Goal: Task Accomplishment & Management: Use online tool/utility

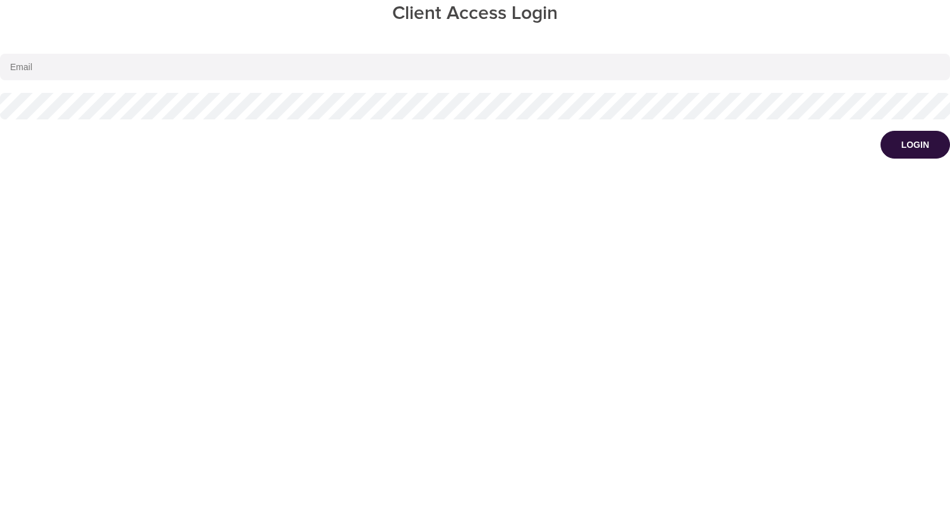
type input "cwondrow@wondrhealth.com"
click at [898, 146] on button "Login" at bounding box center [915, 145] width 69 height 28
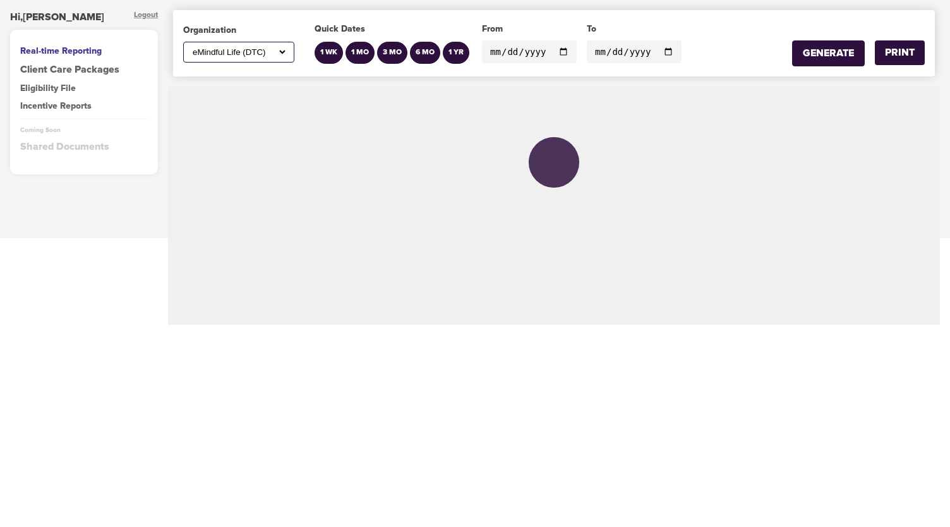
click at [286, 50] on select "All ABC Corp ADM AECOM Aetna AFCU [PERSON_NAME], Inc Alltrust Employees Alltrus…" at bounding box center [238, 52] width 97 height 11
select select "785"
click at [190, 47] on select "All ABC Corp ADM AECOM Aetna AFCU [PERSON_NAME], Inc Alltrust Employees Alltrus…" at bounding box center [238, 52] width 97 height 11
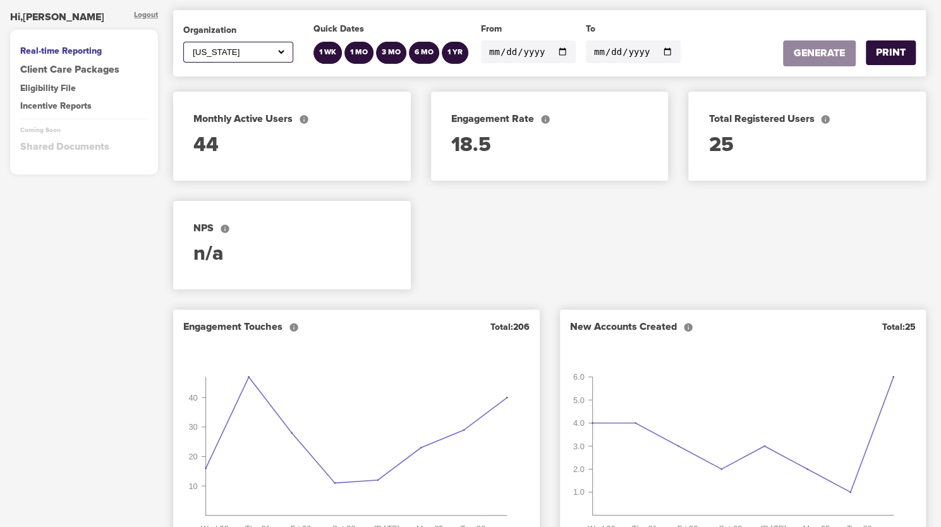
click at [556, 51] on input "[DATE]" at bounding box center [528, 51] width 95 height 23
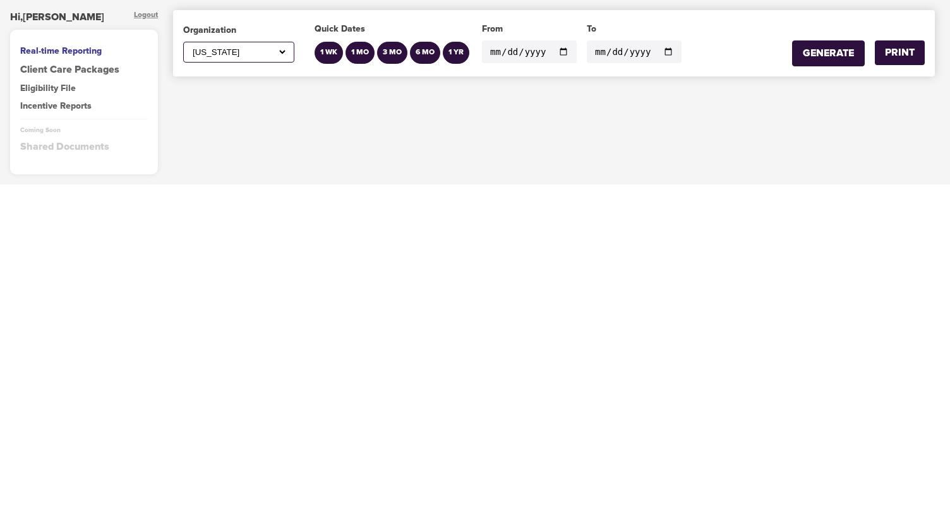
type input "[DATE]"
click at [656, 49] on input "[DATE]" at bounding box center [634, 51] width 95 height 23
type input "[DATE]"
click at [839, 51] on div "GENERATE" at bounding box center [828, 53] width 51 height 15
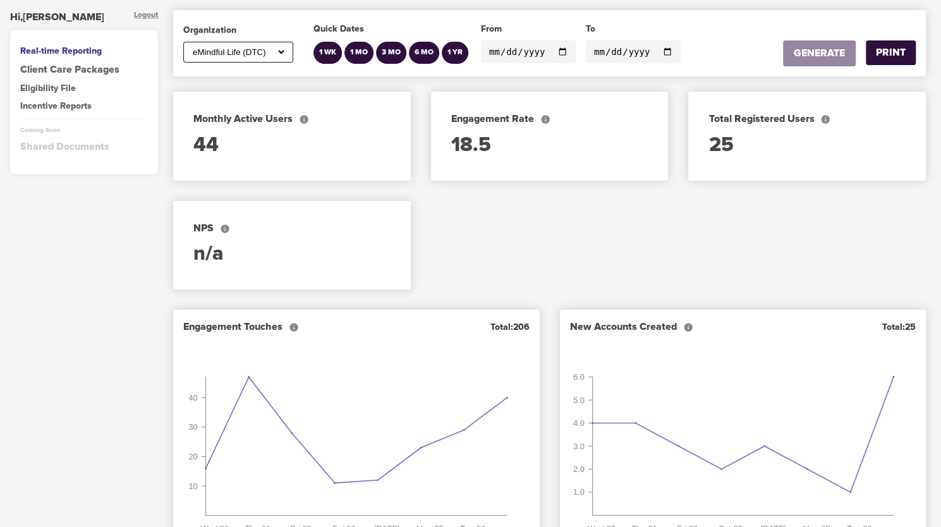
click at [287, 52] on div "All ABC Corp ADM AECOM Aetna AFCU [PERSON_NAME], Inc Alltrust Employees Alltrus…" at bounding box center [238, 52] width 110 height 21
click at [275, 54] on select "All ABC Corp ADM AECOM Aetna AFCU [PERSON_NAME], Inc Alltrust Employees Alltrus…" at bounding box center [238, 52] width 96 height 11
select select "785"
click at [190, 47] on select "All ABC Corp ADM AECOM Aetna AFCU [PERSON_NAME], Inc Alltrust Employees Alltrus…" at bounding box center [238, 52] width 96 height 11
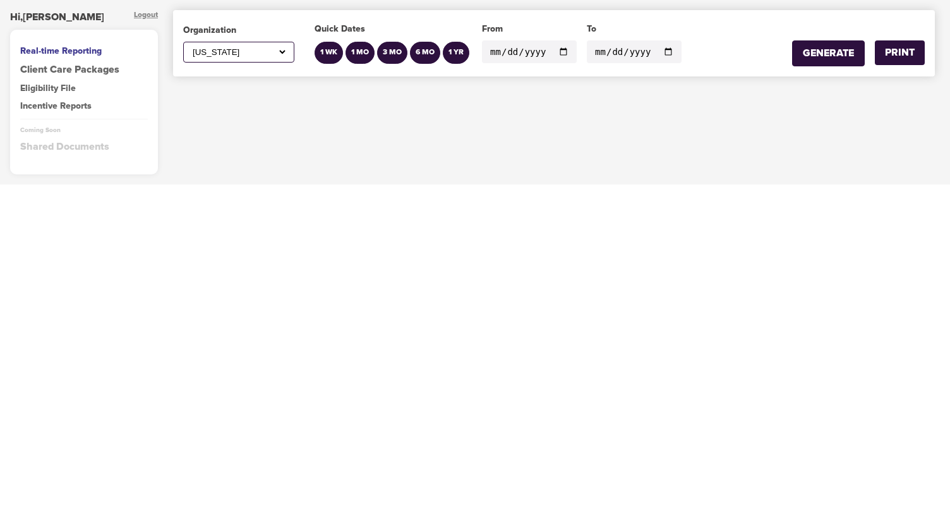
click at [552, 49] on input "[DATE]" at bounding box center [529, 51] width 95 height 23
type input "[DATE]"
click at [827, 54] on div "GENERATE" at bounding box center [828, 53] width 51 height 15
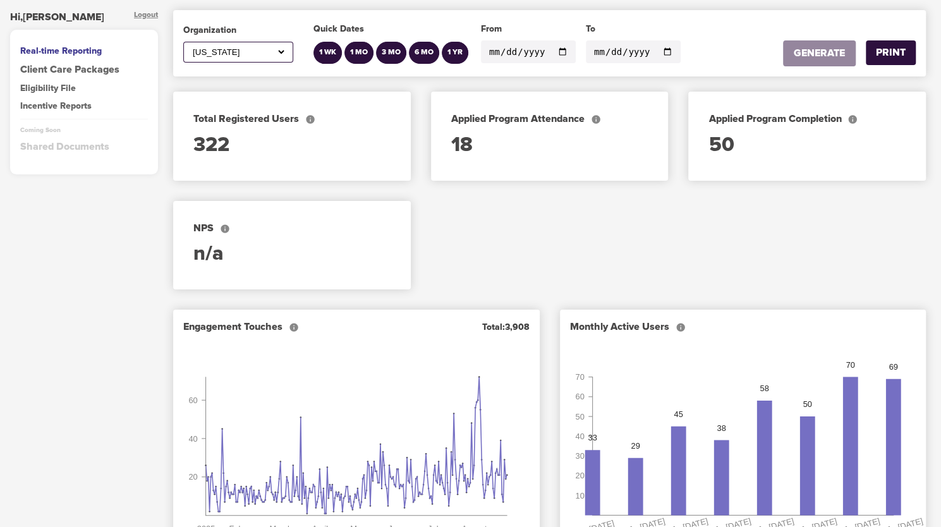
click at [653, 54] on input "[DATE]" at bounding box center [633, 51] width 95 height 23
type input "[DATE]"
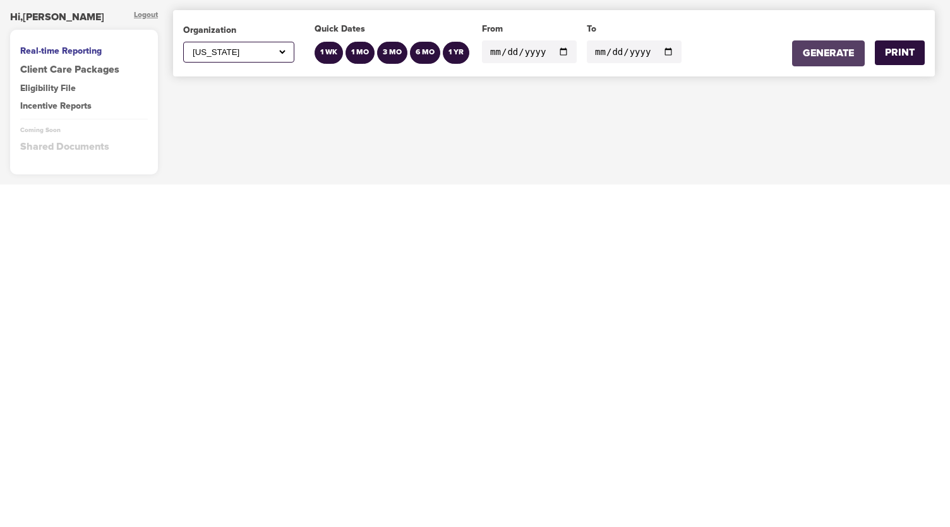
click at [836, 49] on div "GENERATE" at bounding box center [828, 53] width 51 height 15
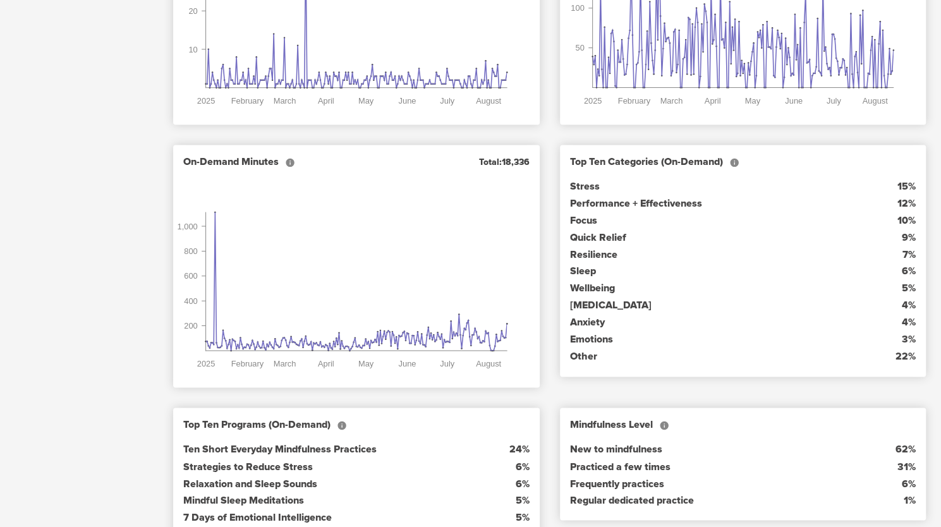
scroll to position [763, 0]
